Goal: Task Accomplishment & Management: Manage account settings

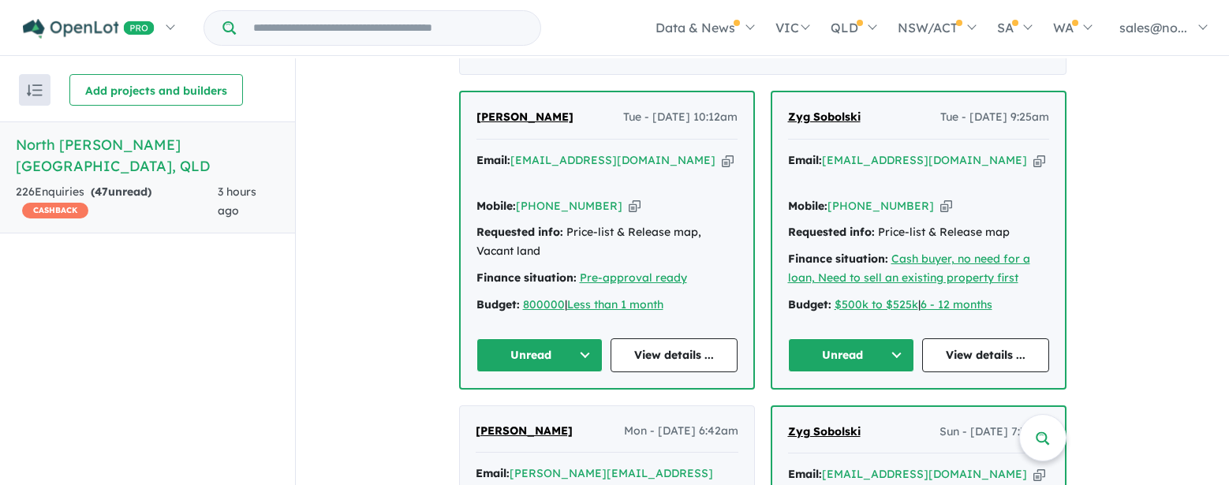
scroll to position [699, 0]
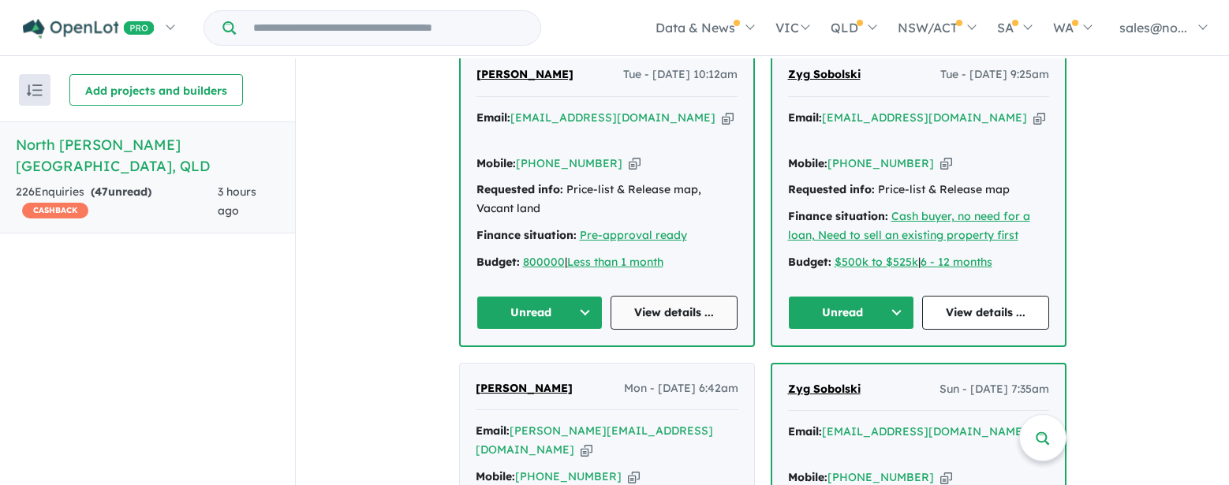
click at [699, 296] on link "View details ..." at bounding box center [674, 313] width 127 height 34
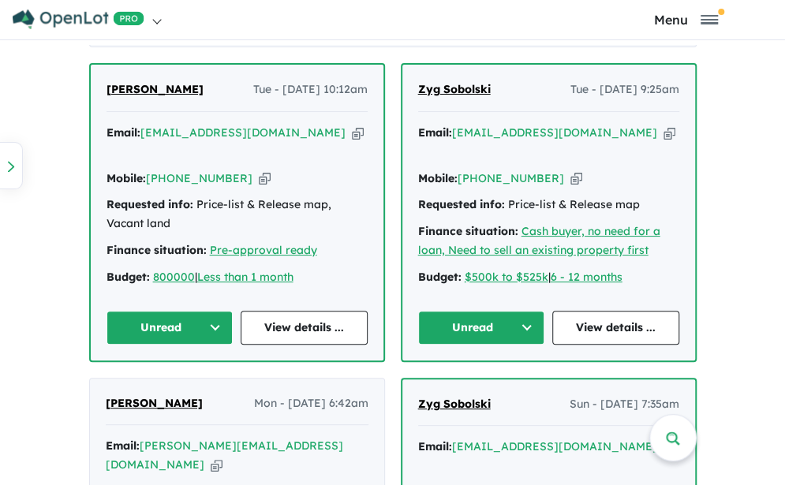
scroll to position [1105, 0]
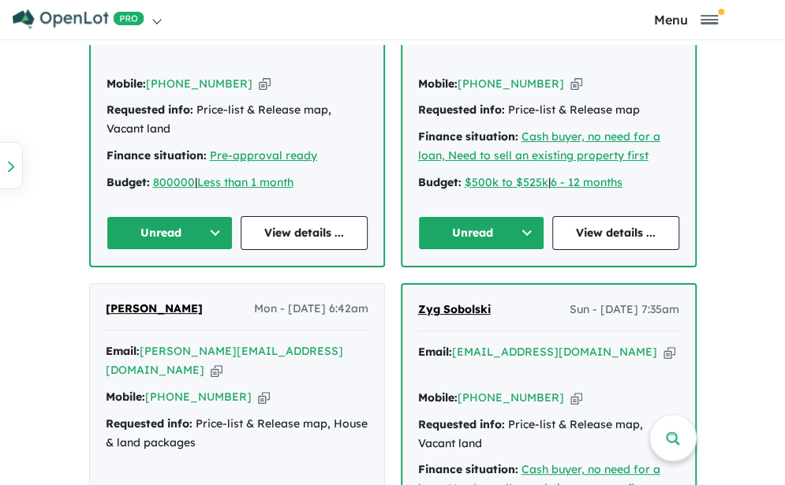
click at [215, 216] on button "Unread" at bounding box center [170, 233] width 127 height 34
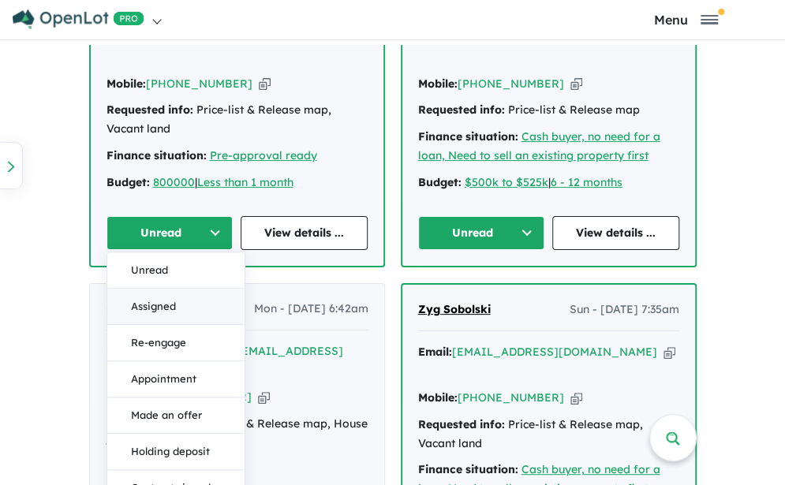
click at [161, 288] on button "Assigned" at bounding box center [175, 306] width 137 height 36
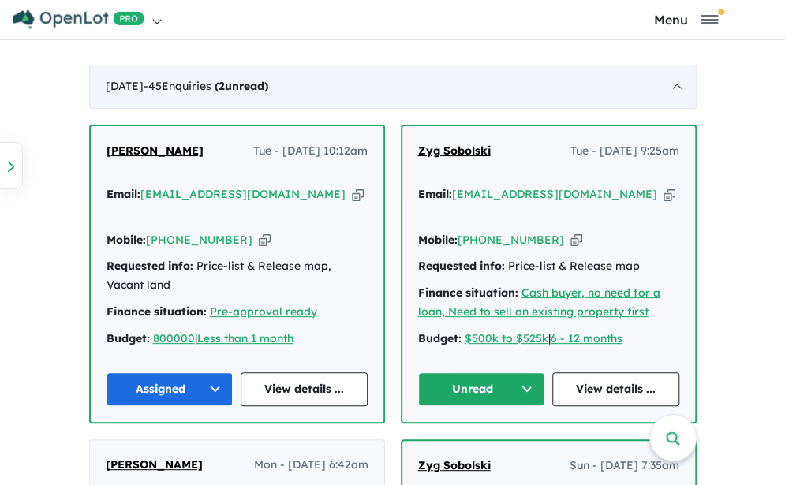
scroll to position [947, 0]
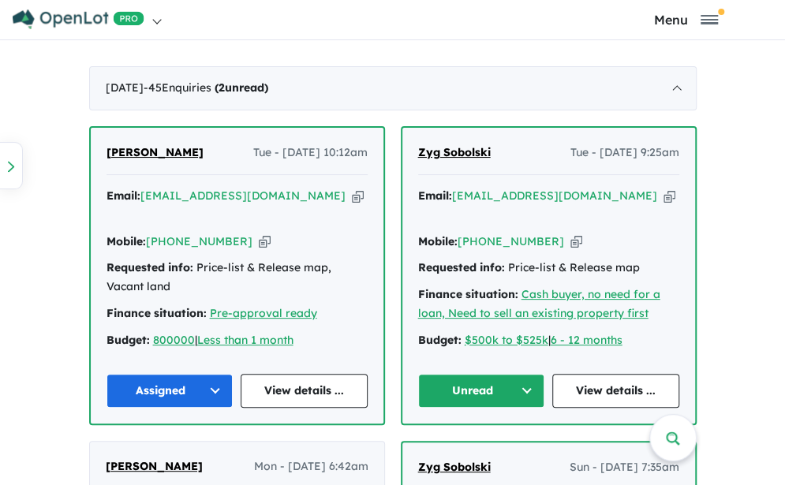
click at [521, 374] on button "Unread" at bounding box center [481, 391] width 127 height 34
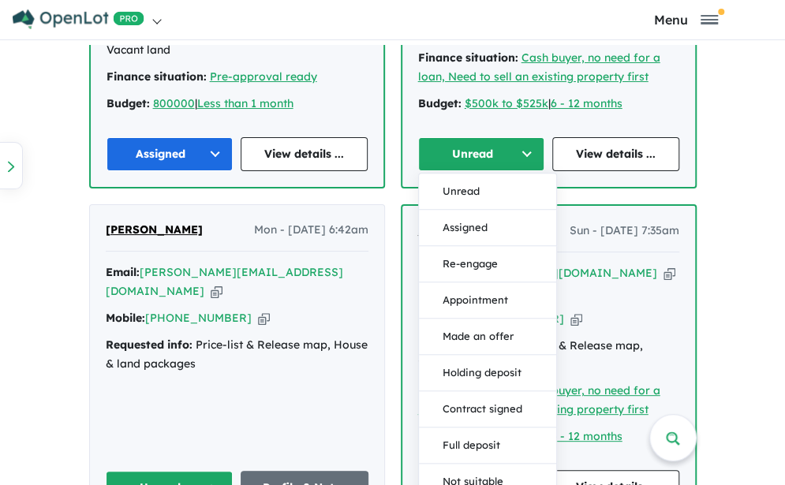
scroll to position [1341, 0]
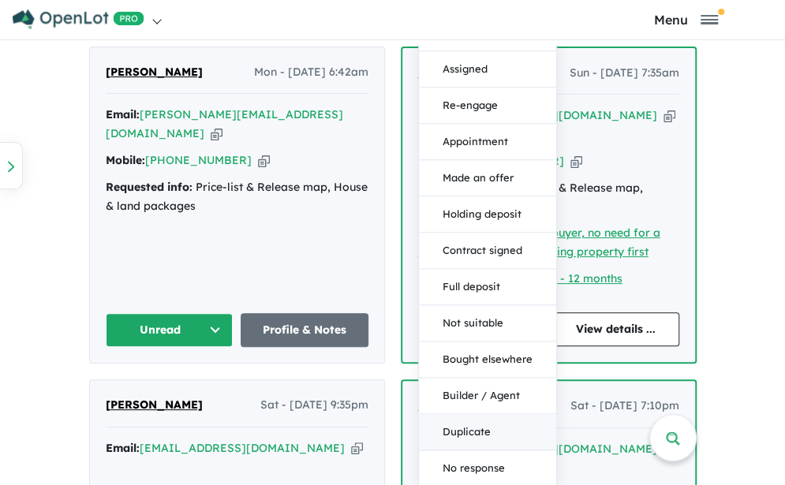
click at [477, 414] on button "Duplicate" at bounding box center [487, 432] width 137 height 36
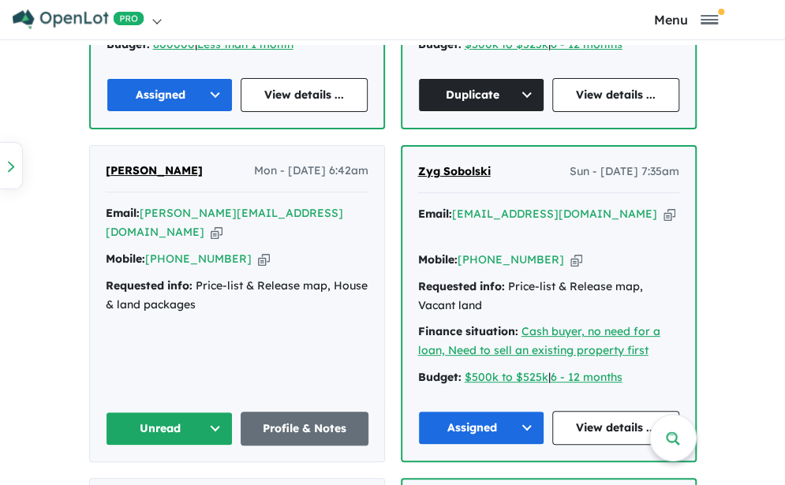
scroll to position [1263, 0]
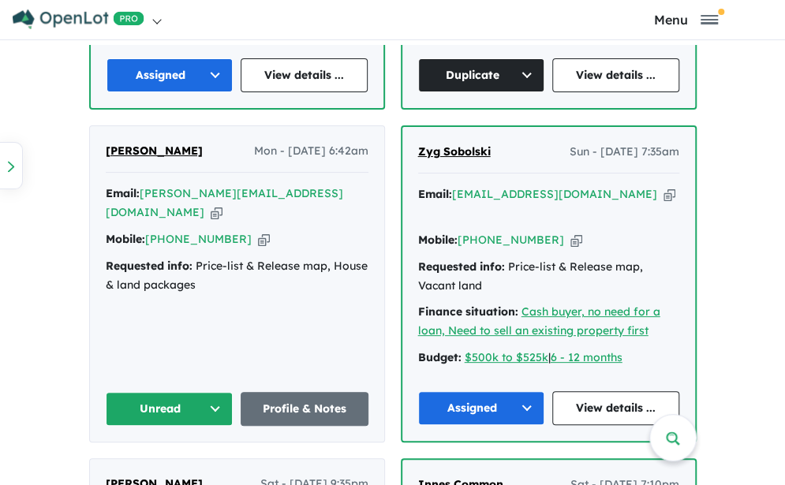
click at [178, 392] on button "Unread" at bounding box center [170, 409] width 128 height 34
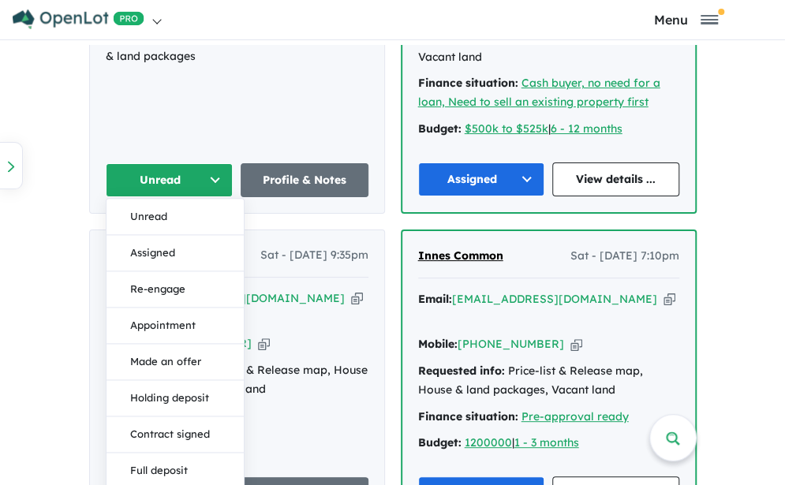
scroll to position [1420, 0]
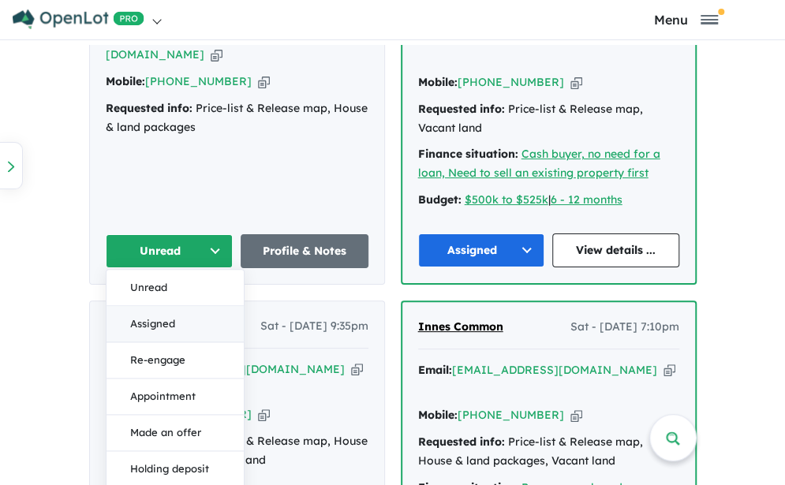
click at [138, 306] on button "Assigned" at bounding box center [175, 324] width 137 height 36
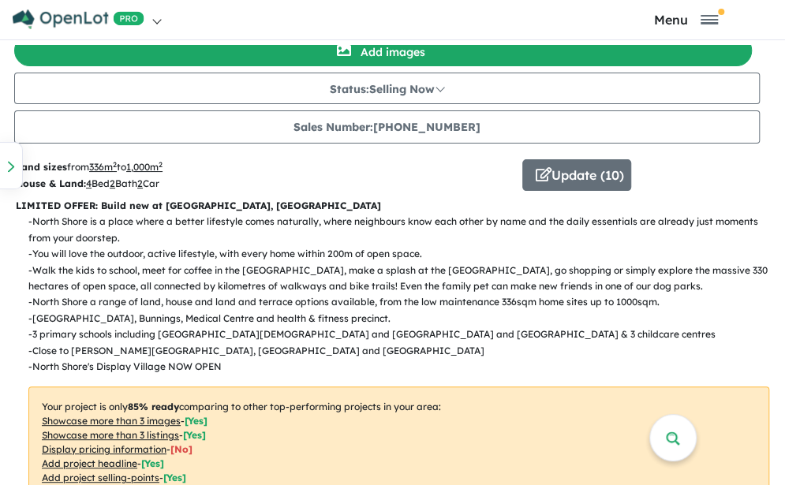
scroll to position [79, 0]
